Goal: Transaction & Acquisition: Purchase product/service

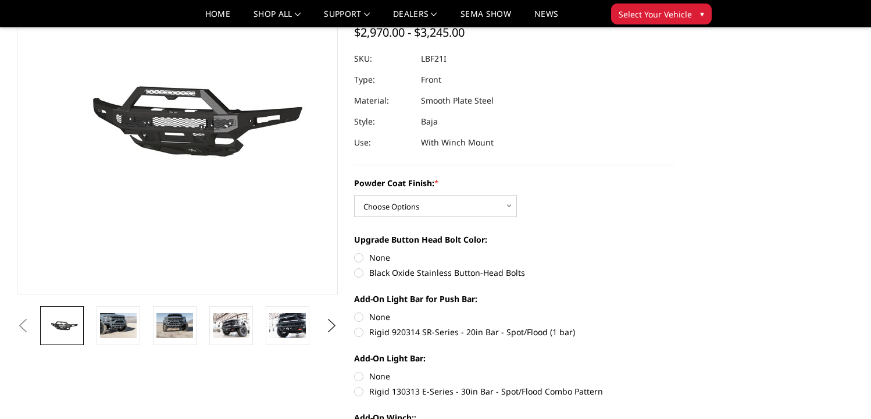
scroll to position [115, 0]
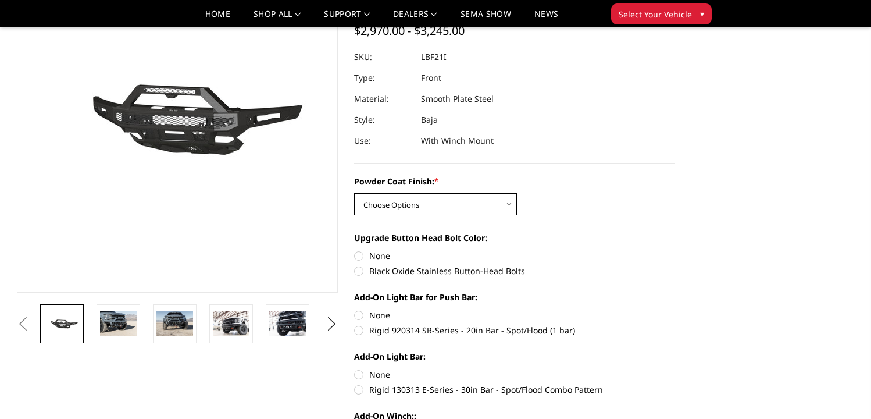
click at [424, 200] on select "Choose Options Bare Metal Texture Black Powder Coat" at bounding box center [435, 204] width 163 height 22
select select "2766"
click at [354, 193] on select "Choose Options Bare Metal Texture Black Powder Coat" at bounding box center [435, 204] width 163 height 22
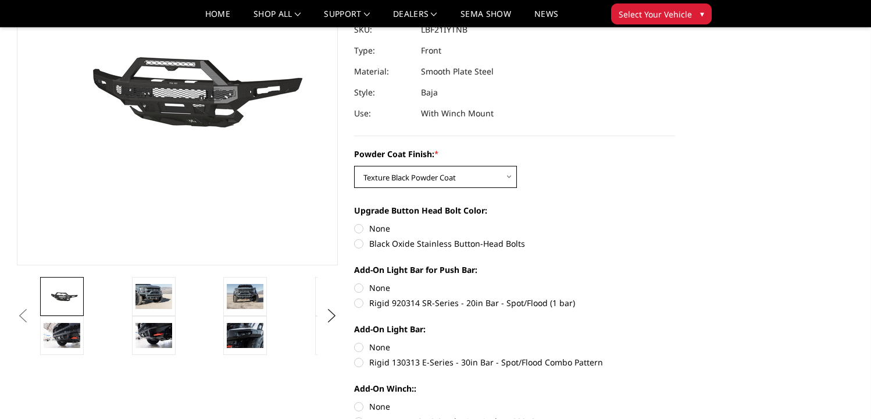
scroll to position [145, 0]
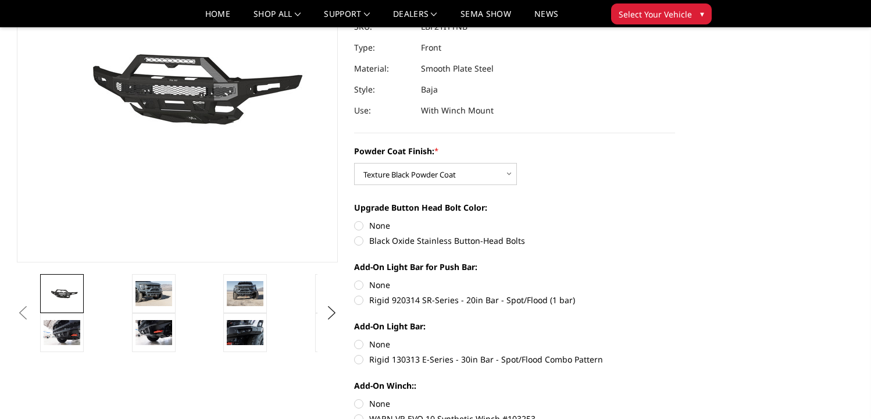
click at [361, 238] on label "Black Oxide Stainless Button-Head Bolts" at bounding box center [514, 240] width 321 height 12
click at [675, 220] on input "Black Oxide Stainless Button-Head Bolts" at bounding box center [675, 219] width 1 height 1
radio input "true"
click at [360, 299] on label "Rigid 920314 SR-Series - 20in Bar - Spot/Flood (1 bar)" at bounding box center [514, 300] width 321 height 12
click at [675, 279] on input "Rigid 920314 SR-Series - 20in Bar - Spot/Flood (1 bar)" at bounding box center [675, 279] width 1 height 1
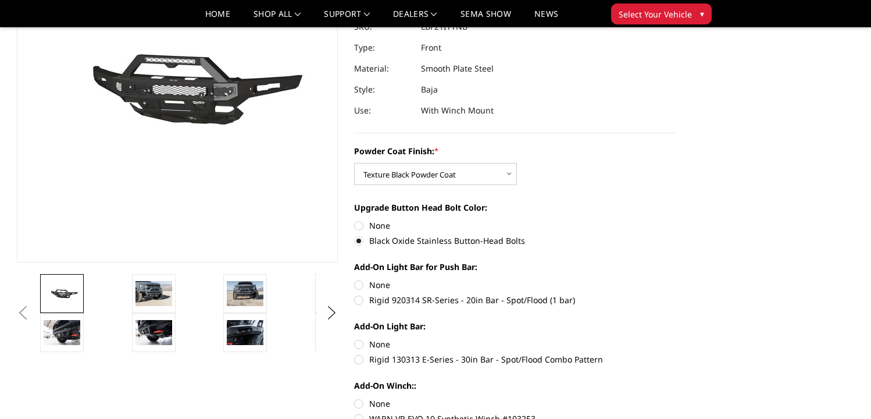
radio input "true"
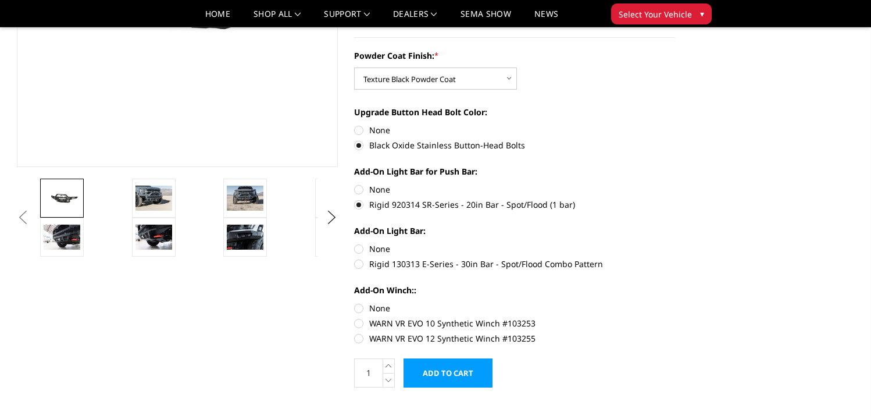
scroll to position [244, 0]
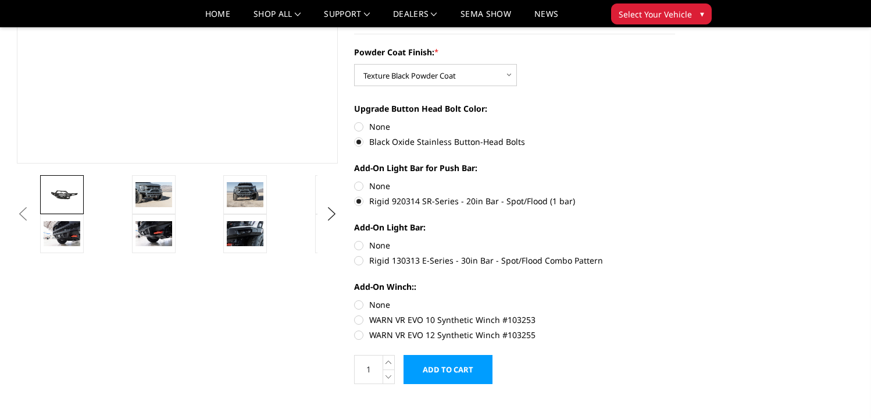
click at [362, 265] on label "Rigid 130313 E-Series - 30in Bar - Spot/Flood Combo Pattern" at bounding box center [514, 260] width 321 height 12
click at [675, 240] on input "Rigid 130313 E-Series - 30in Bar - Spot/Flood Combo Pattern" at bounding box center [675, 239] width 1 height 1
radio input "true"
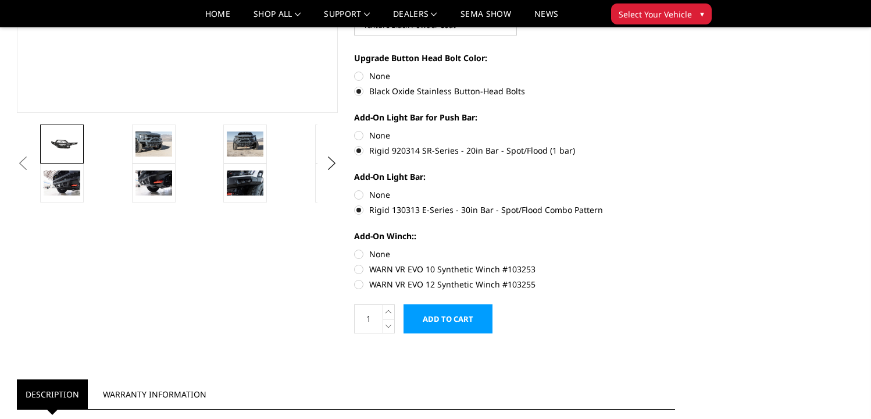
scroll to position [301, 0]
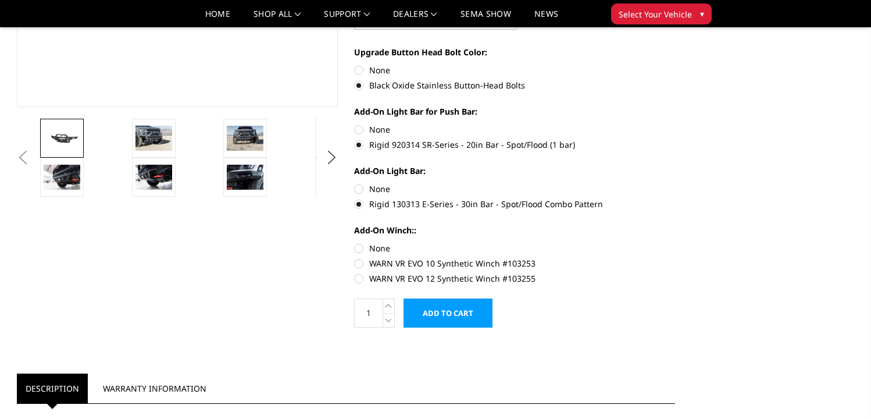
click at [358, 279] on label "WARN VR EVO 12 Synthetic Winch #103255" at bounding box center [514, 278] width 321 height 12
click at [675, 258] on input "WARN VR EVO 12 Synthetic Winch #103255" at bounding box center [675, 257] width 1 height 1
radio input "true"
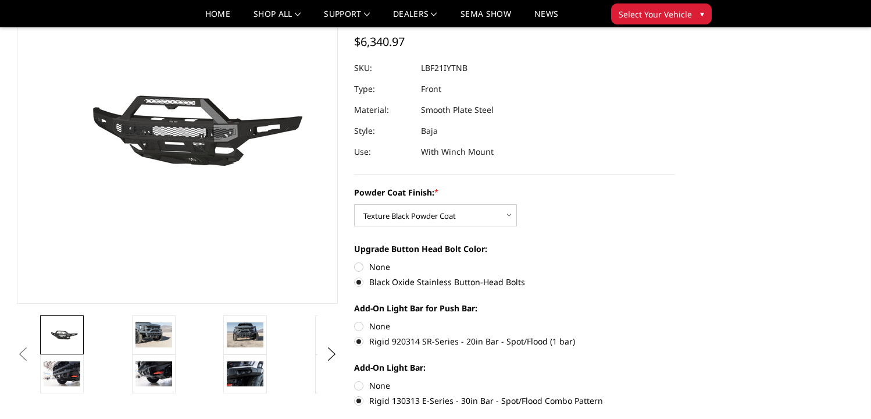
scroll to position [102, 0]
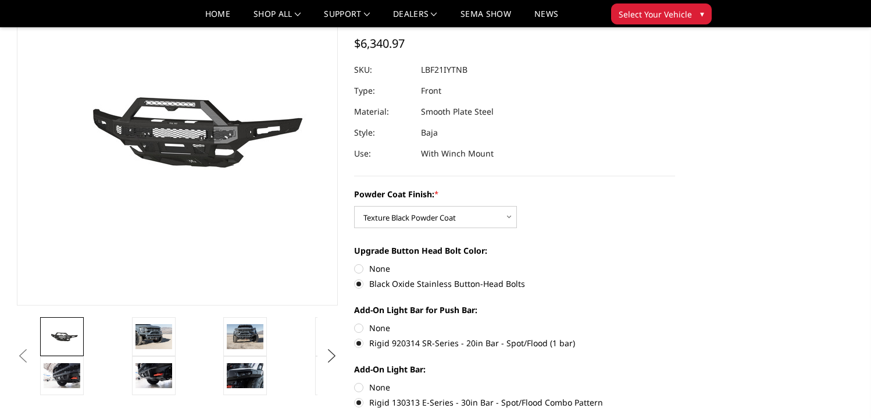
click at [328, 358] on button "Next" at bounding box center [331, 355] width 17 height 17
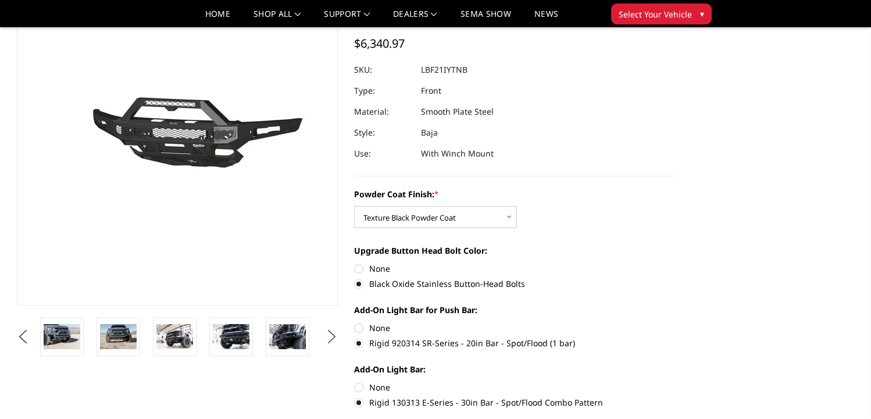
click at [336, 340] on button "Next" at bounding box center [331, 336] width 17 height 17
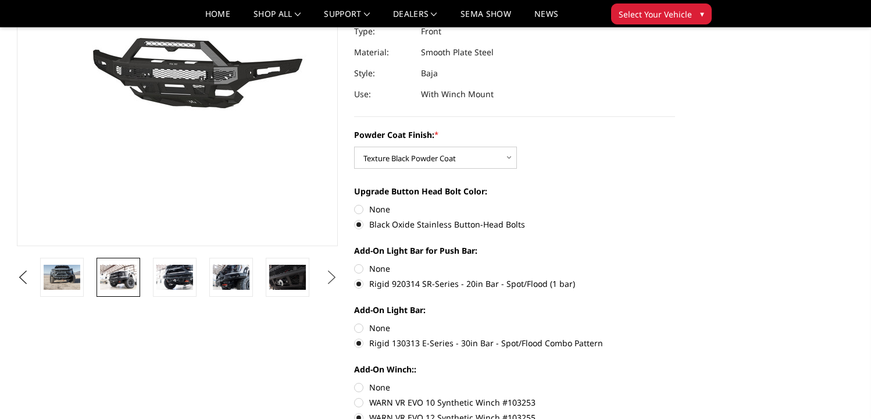
scroll to position [158, 0]
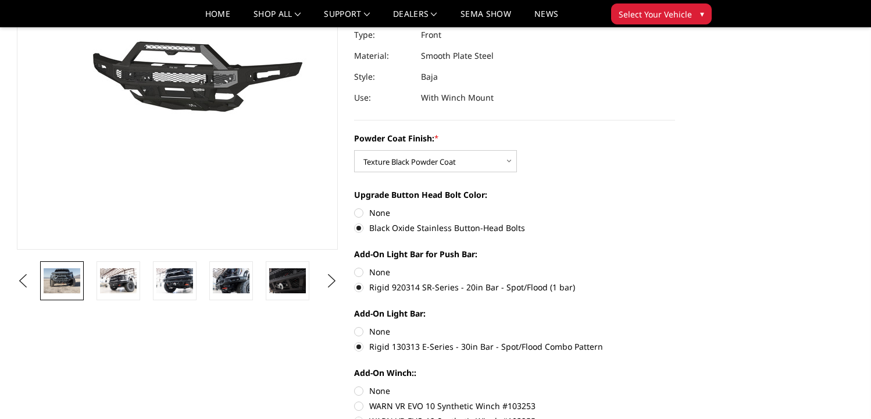
click at [71, 280] on img at bounding box center [62, 280] width 37 height 24
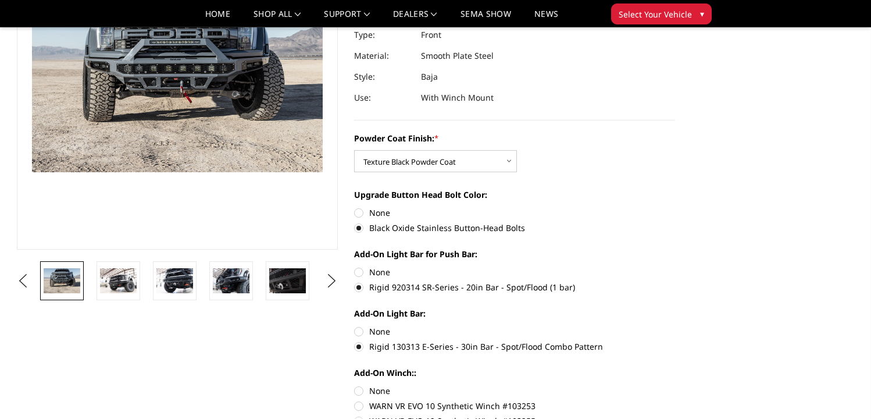
scroll to position [129, 0]
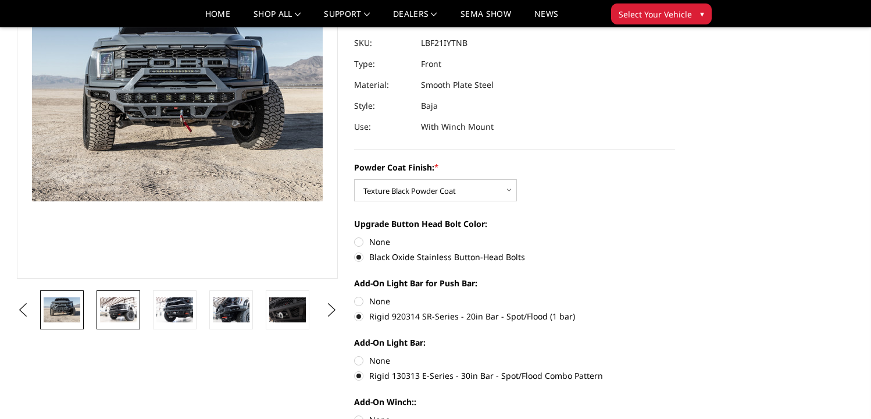
click at [118, 302] on img at bounding box center [118, 309] width 37 height 24
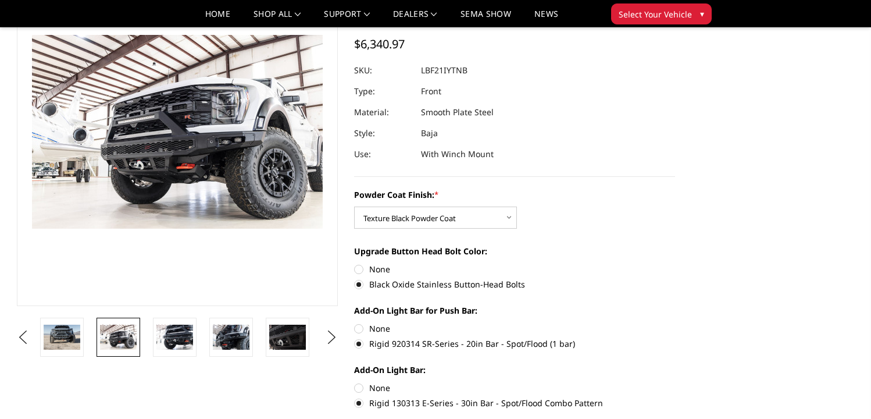
scroll to position [88, 0]
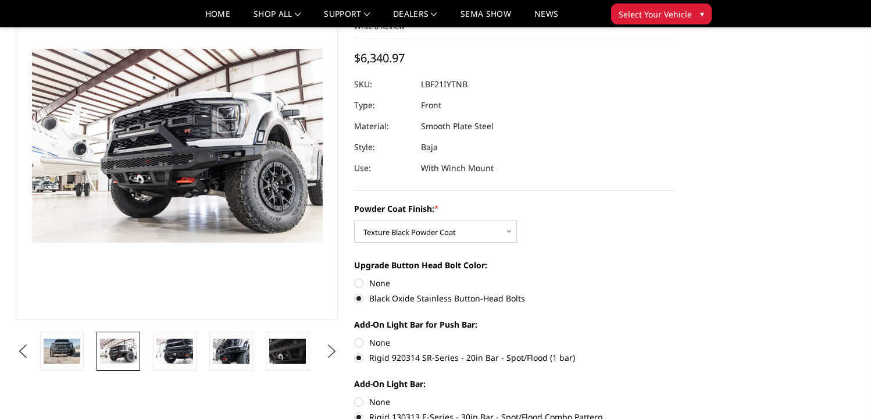
click at [328, 352] on button "Next" at bounding box center [331, 351] width 17 height 17
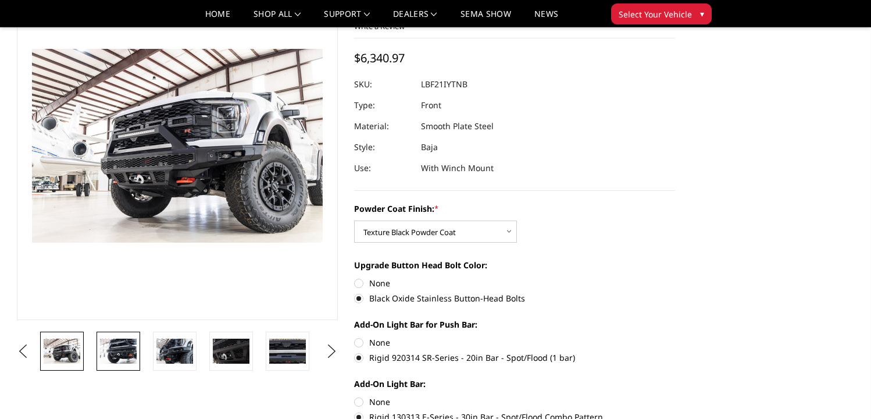
click at [109, 354] on img at bounding box center [118, 351] width 37 height 24
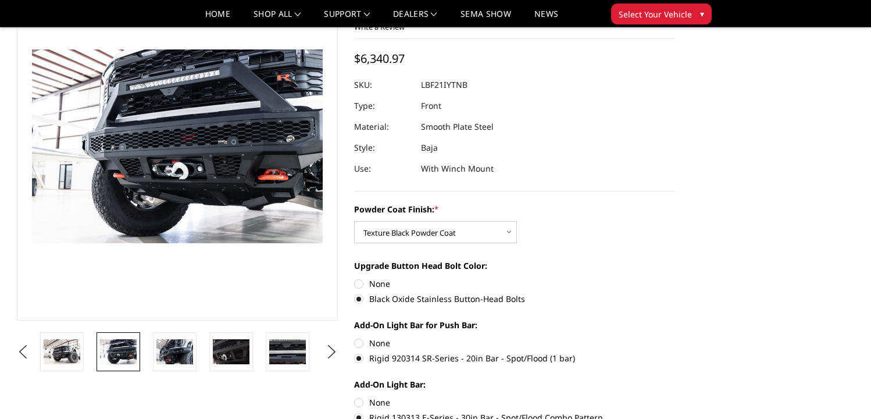
scroll to position [86, 0]
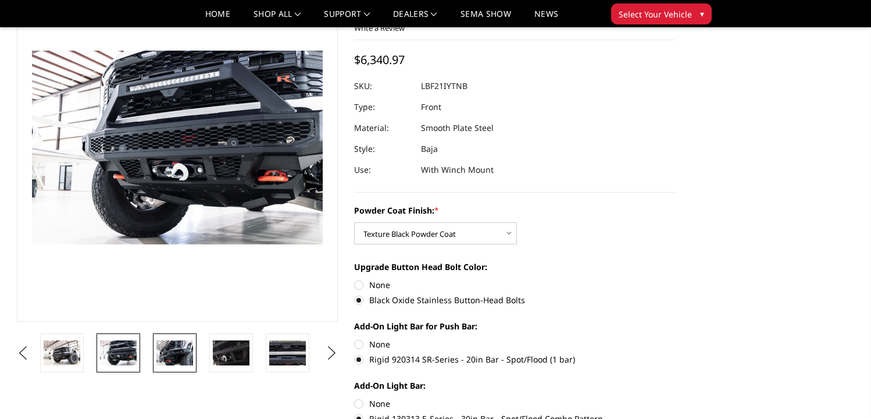
click at [173, 354] on img at bounding box center [174, 352] width 37 height 24
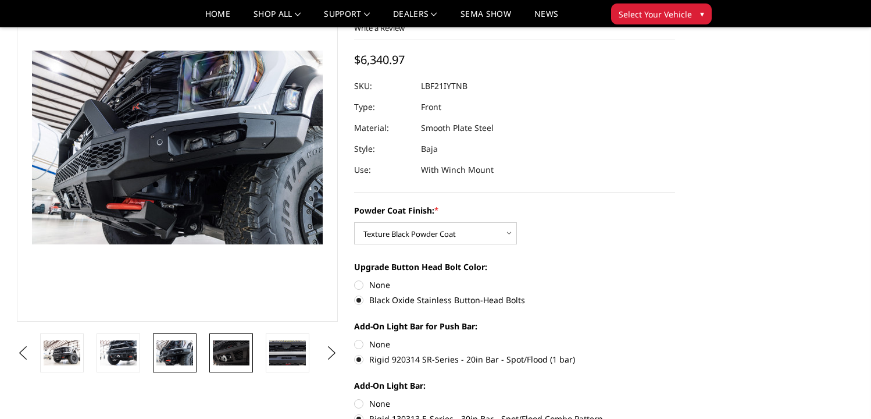
click at [222, 351] on img at bounding box center [231, 352] width 37 height 24
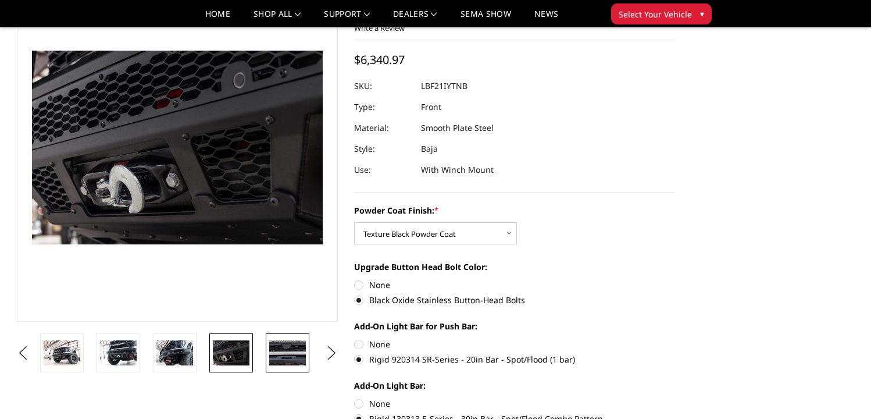
click at [286, 354] on img at bounding box center [287, 352] width 37 height 24
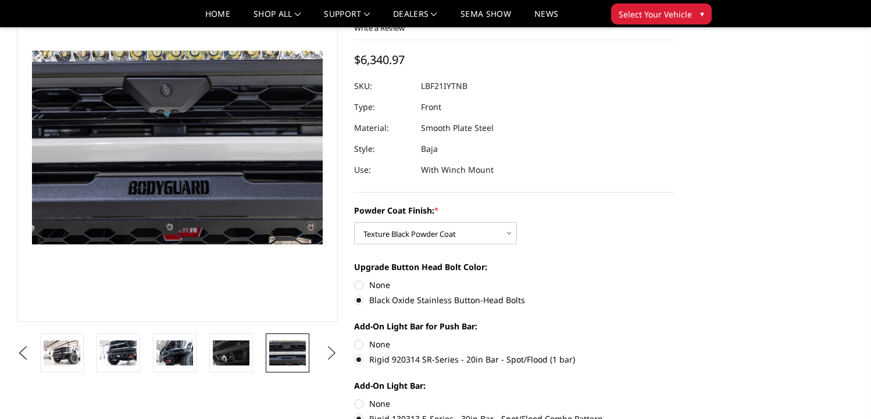
click at [330, 352] on button "Next" at bounding box center [331, 352] width 17 height 17
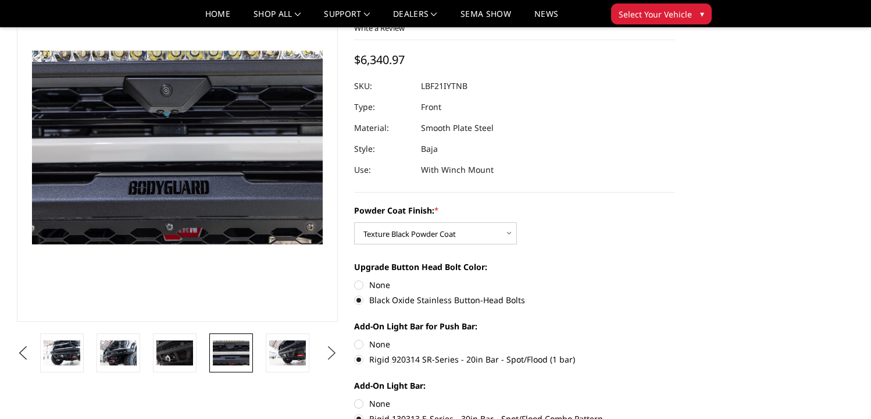
click at [330, 352] on button "Next" at bounding box center [331, 352] width 17 height 17
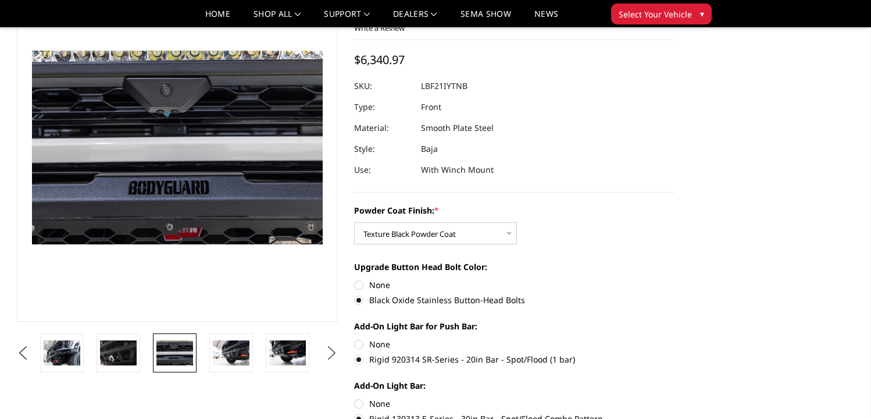
click at [330, 352] on button "Next" at bounding box center [331, 352] width 17 height 17
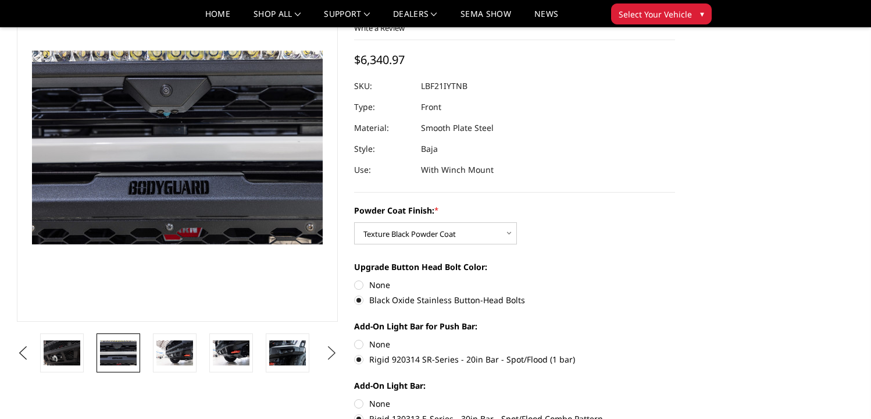
click at [330, 352] on button "Next" at bounding box center [331, 352] width 17 height 17
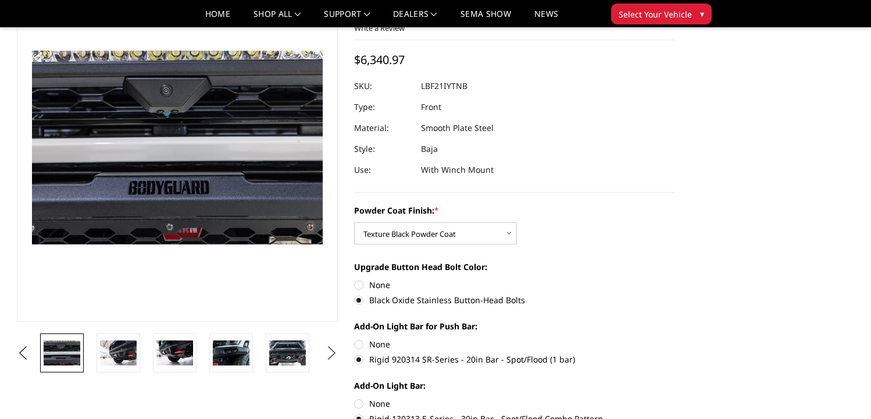
click at [330, 352] on button "Next" at bounding box center [331, 352] width 17 height 17
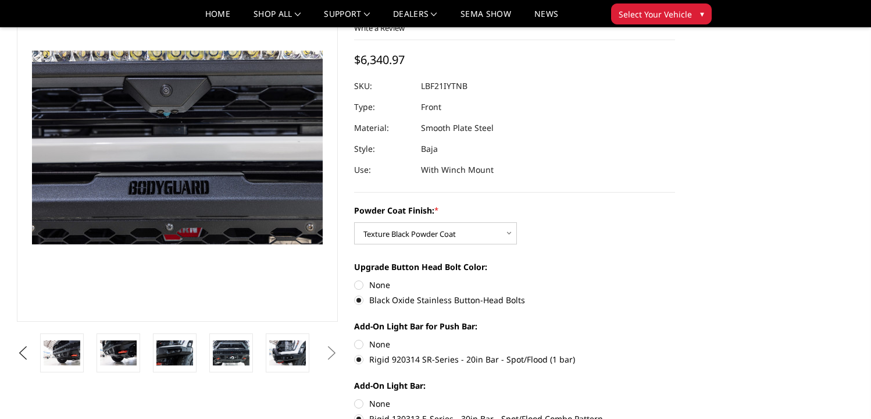
click at [330, 352] on button "Next" at bounding box center [331, 352] width 17 height 17
click at [67, 346] on img at bounding box center [62, 352] width 37 height 24
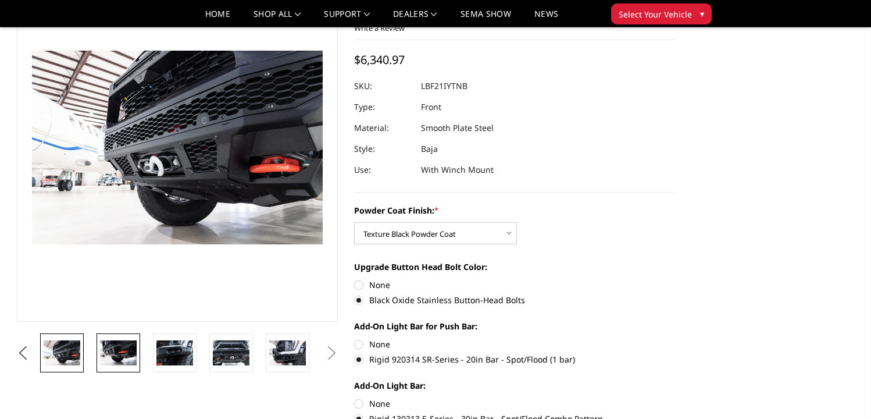
click at [121, 353] on img at bounding box center [118, 352] width 37 height 24
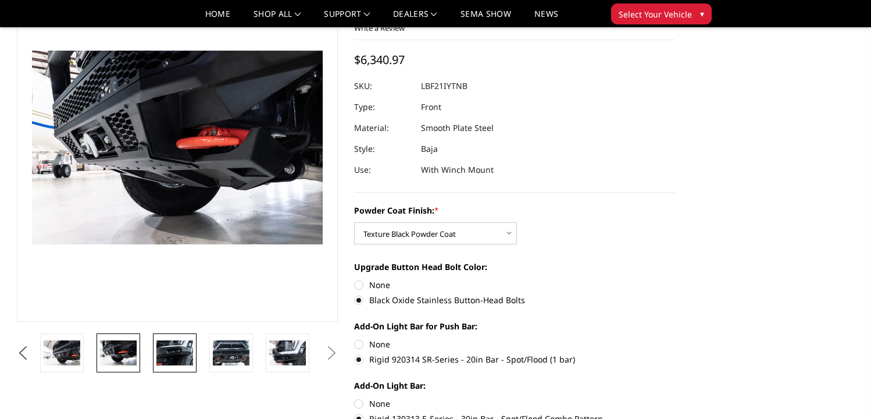
click at [162, 351] on img at bounding box center [174, 352] width 37 height 24
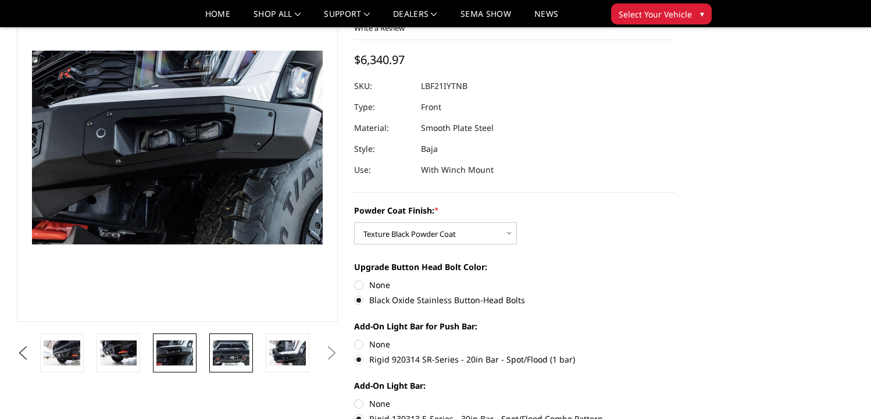
click at [223, 350] on img at bounding box center [231, 352] width 37 height 24
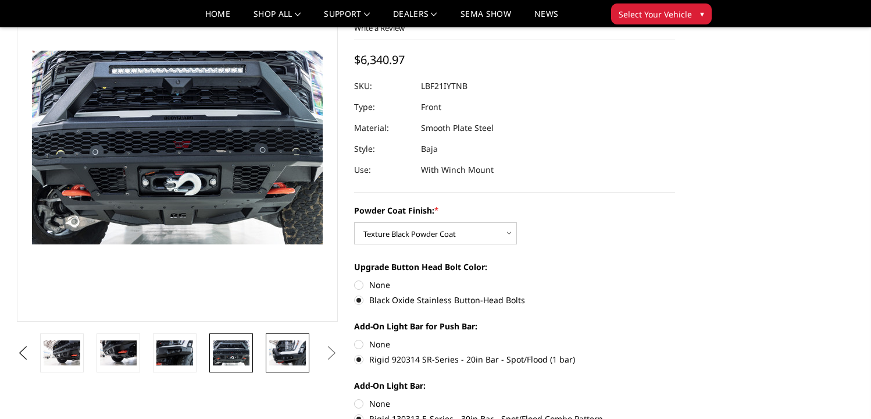
click at [296, 350] on img at bounding box center [287, 352] width 37 height 24
